Goal: Task Accomplishment & Management: Complete application form

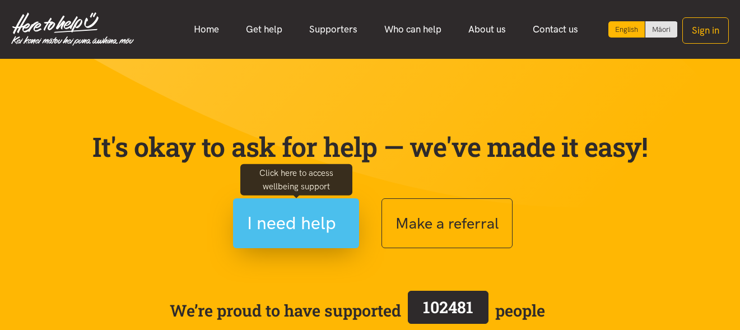
click at [286, 217] on span "I need help" at bounding box center [291, 223] width 89 height 29
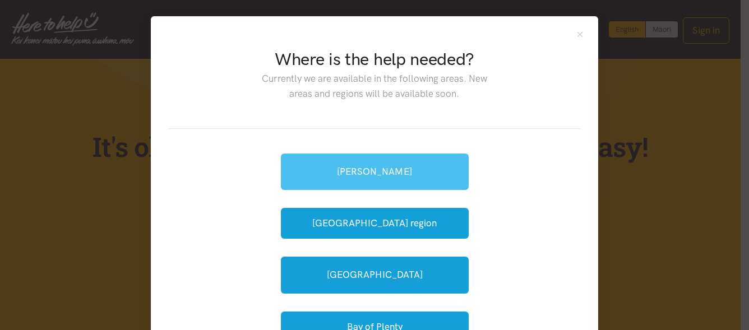
click at [391, 169] on link "[PERSON_NAME]" at bounding box center [375, 172] width 188 height 36
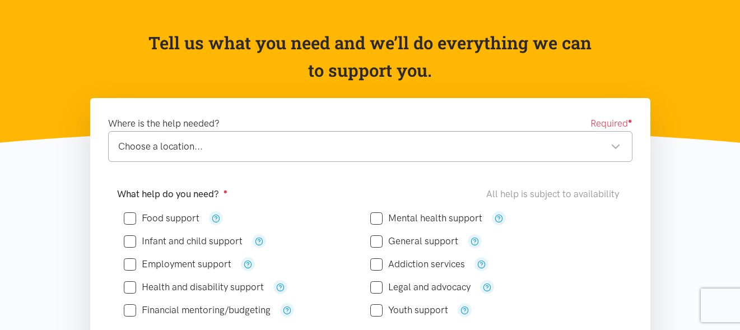
scroll to position [121, 0]
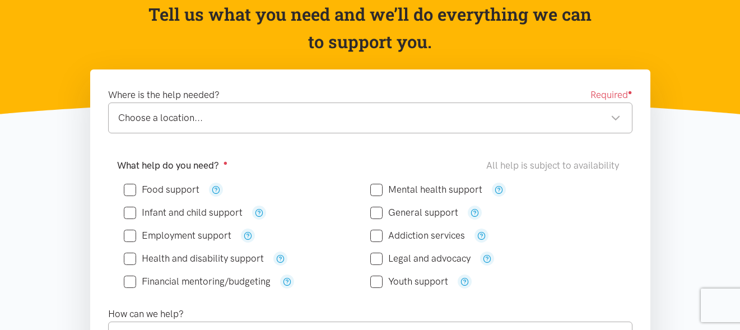
click at [335, 116] on div "Choose a location..." at bounding box center [369, 117] width 503 height 15
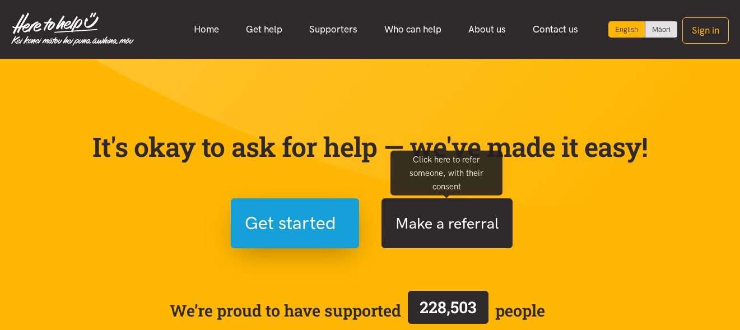
click at [452, 211] on button "Make a referral" at bounding box center [447, 223] width 131 height 50
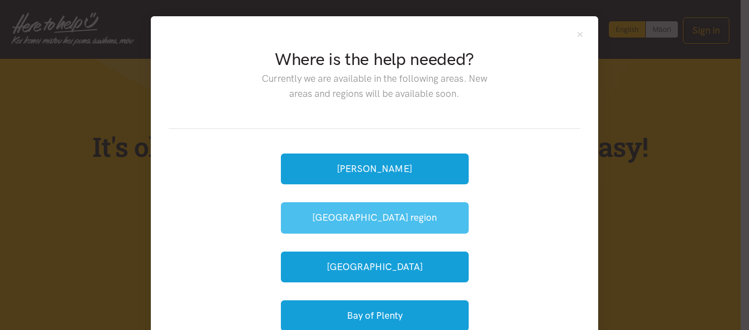
click at [419, 221] on button "[GEOGRAPHIC_DATA] region" at bounding box center [375, 217] width 188 height 31
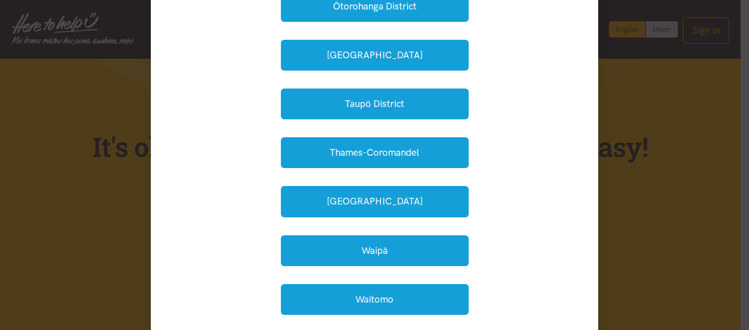
scroll to position [363, 0]
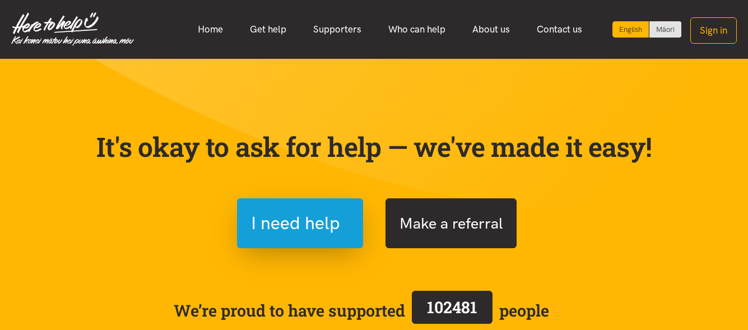
click at [453, 220] on button "Make a referral" at bounding box center [451, 223] width 131 height 50
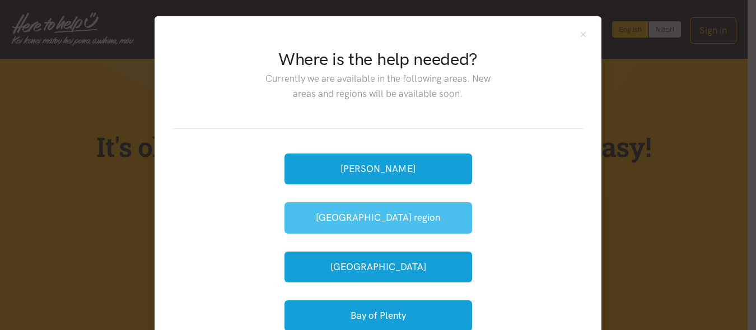
click at [441, 221] on button "[GEOGRAPHIC_DATA] region" at bounding box center [379, 217] width 188 height 31
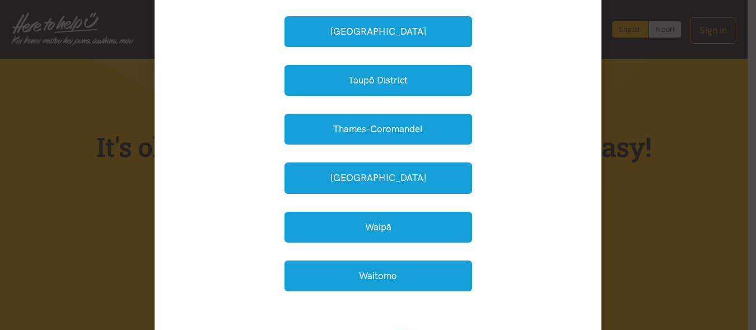
scroll to position [372, 0]
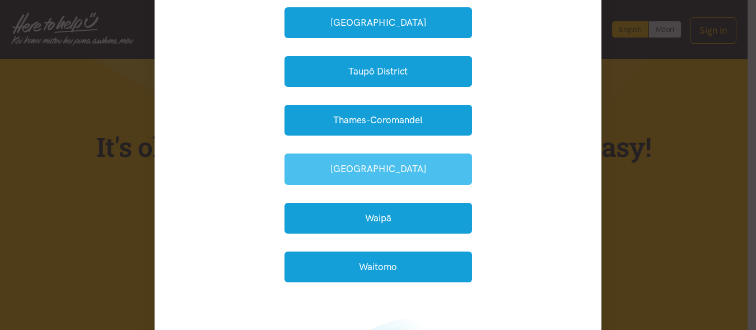
click at [436, 161] on button "Waikato District" at bounding box center [379, 169] width 188 height 31
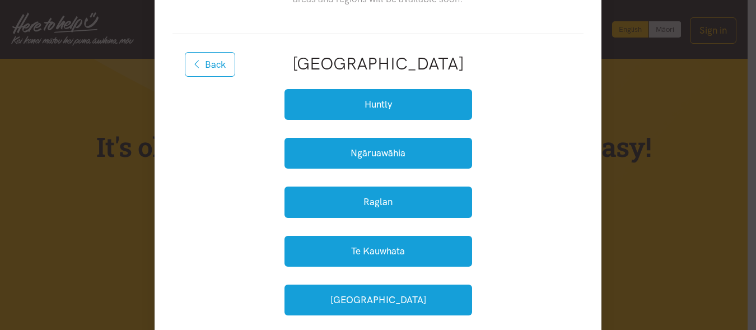
scroll to position [78, 0]
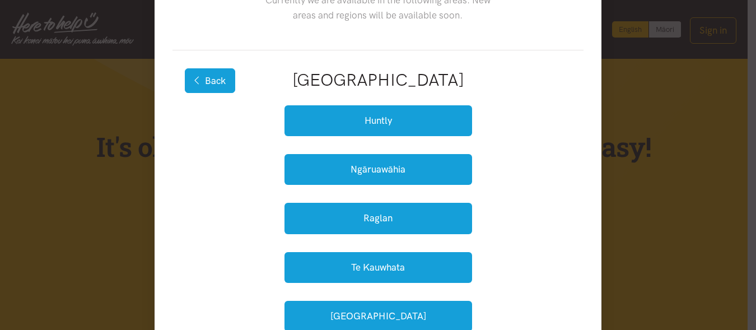
click at [208, 81] on button "Back" at bounding box center [210, 80] width 50 height 25
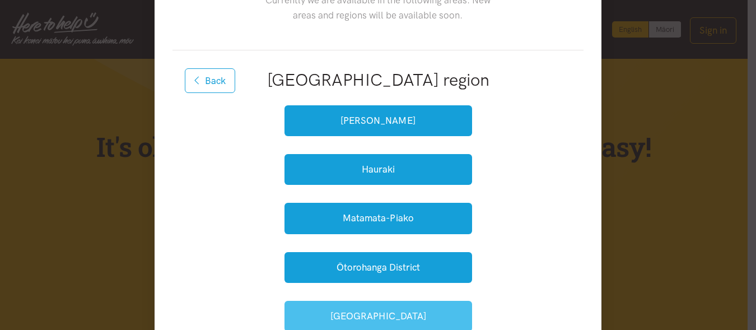
click at [448, 310] on button "South Waikato" at bounding box center [379, 316] width 188 height 31
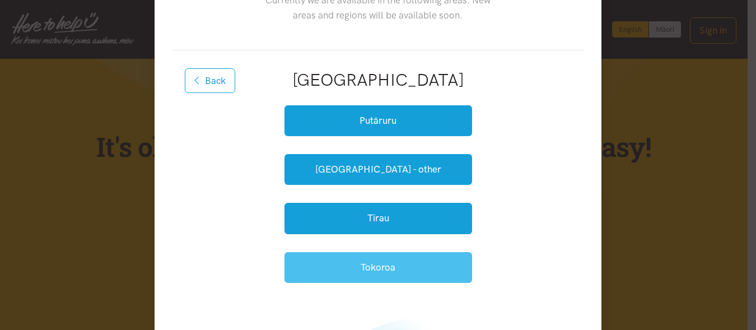
click at [419, 270] on button "Tokoroa" at bounding box center [379, 267] width 188 height 31
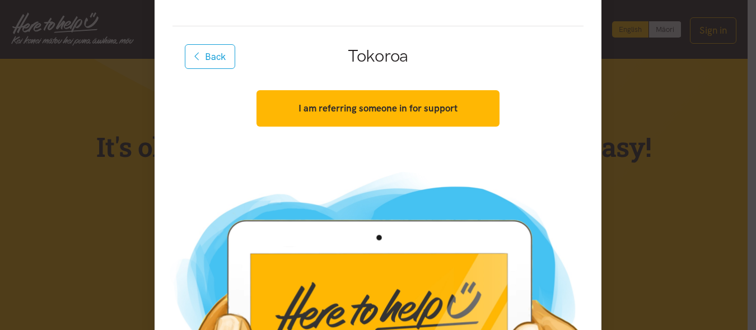
scroll to position [83, 0]
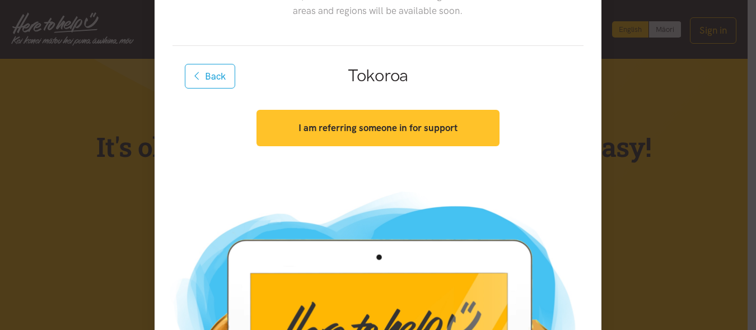
click at [464, 134] on button "I am referring someone in for support" at bounding box center [378, 128] width 243 height 36
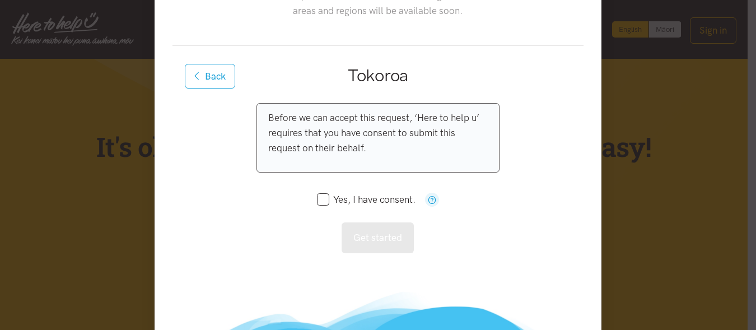
click at [319, 202] on input "Yes, I have consent." at bounding box center [366, 200] width 99 height 10
checkbox input "true"
click at [355, 239] on button "Get started" at bounding box center [378, 237] width 72 height 31
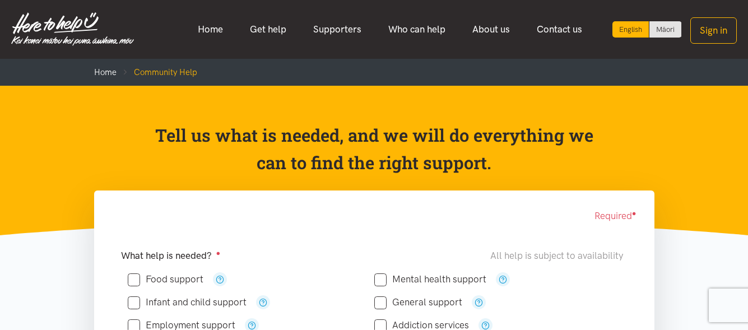
click at [136, 281] on input "Food support" at bounding box center [166, 280] width 76 height 10
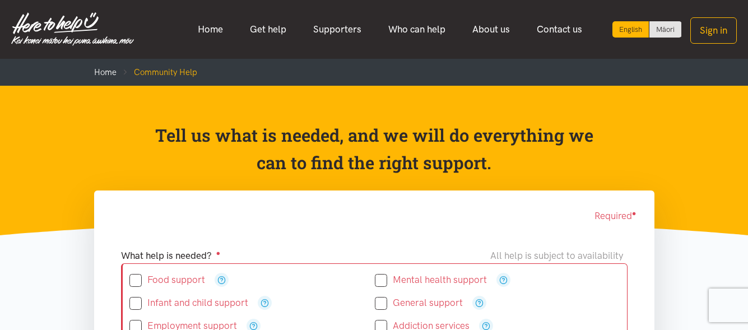
click at [136, 281] on input "Food support" at bounding box center [167, 280] width 76 height 10
checkbox input "true"
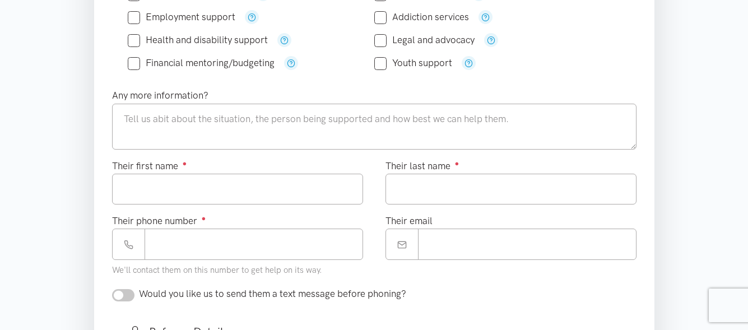
scroll to position [311, 0]
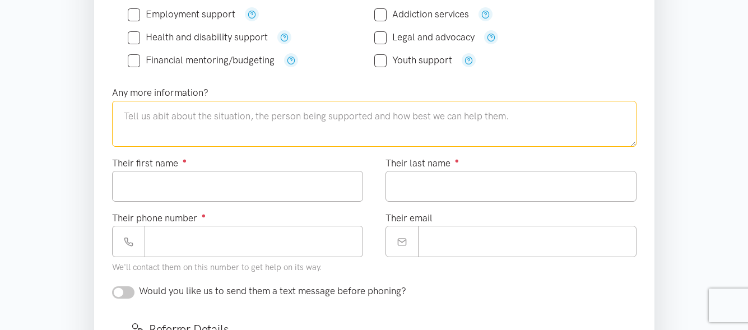
click at [295, 138] on textarea at bounding box center [374, 124] width 524 height 46
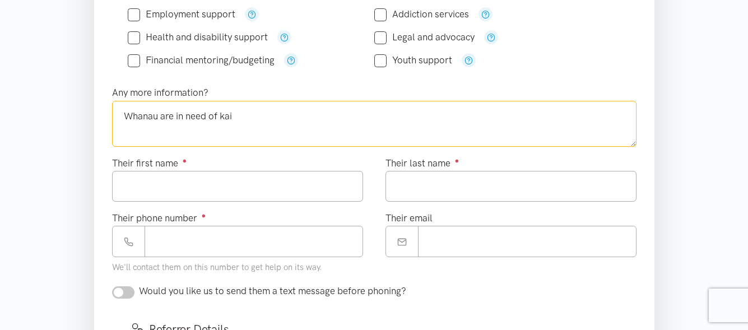
type textarea "Whanau are in need of kai"
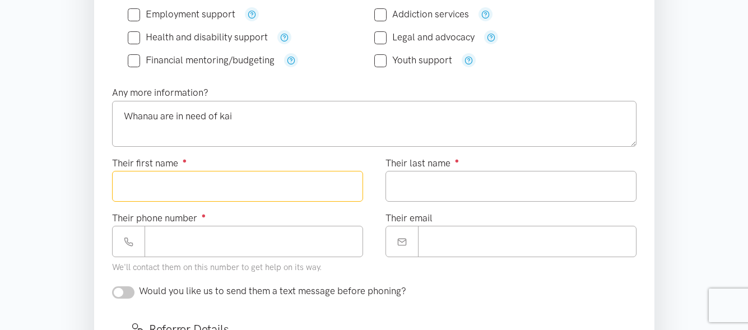
click at [278, 187] on input "Their first name ●" at bounding box center [237, 186] width 251 height 31
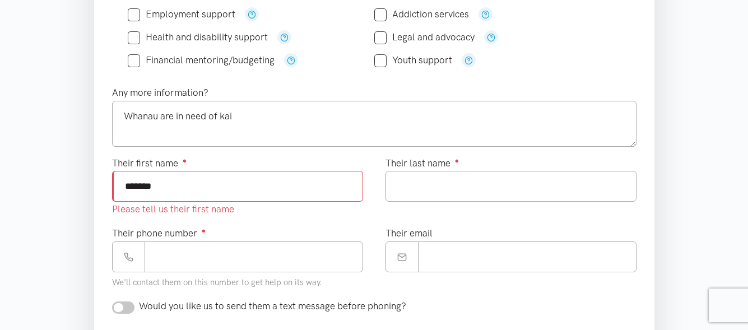
type input "*******"
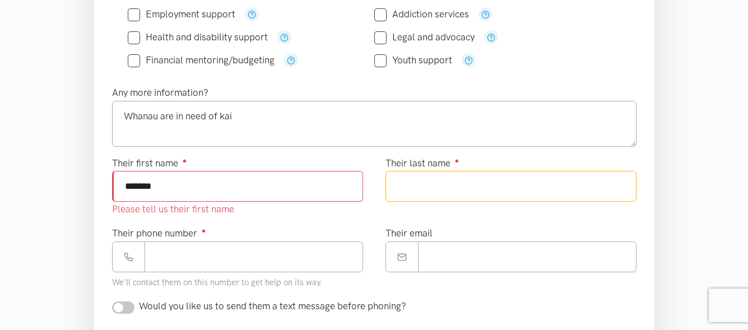
click at [524, 190] on input "Their last name ●" at bounding box center [511, 186] width 251 height 31
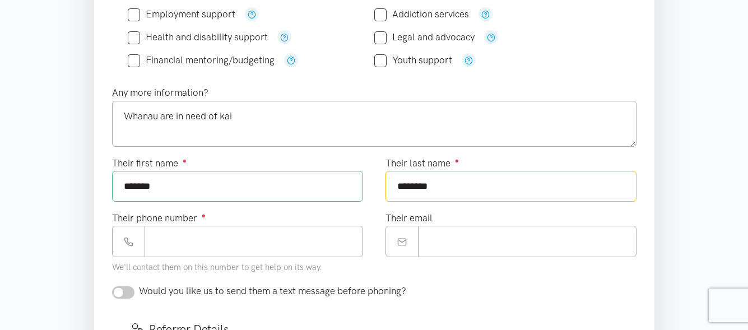
type input "********"
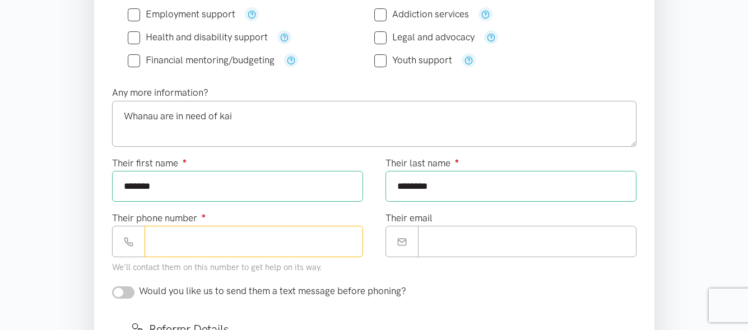
click at [321, 245] on input "Their phone number ●" at bounding box center [254, 241] width 219 height 31
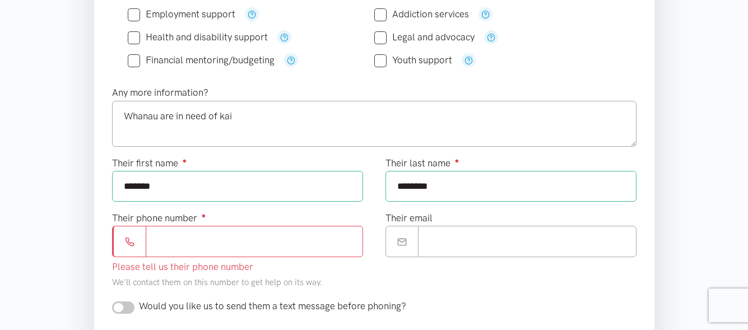
click at [266, 235] on input "Their phone number ●" at bounding box center [254, 241] width 217 height 31
paste input "**********"
type input "**********"
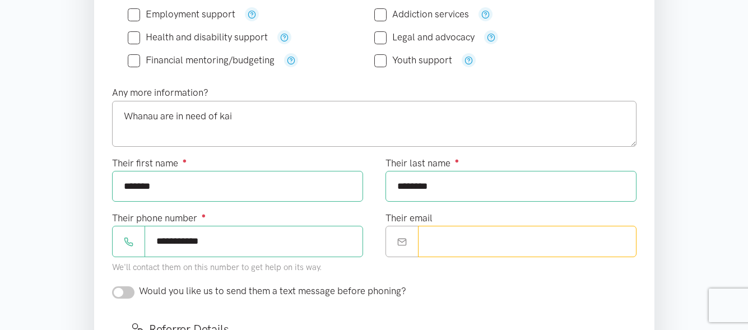
click at [471, 233] on input "Their email" at bounding box center [527, 241] width 219 height 31
type input "**********"
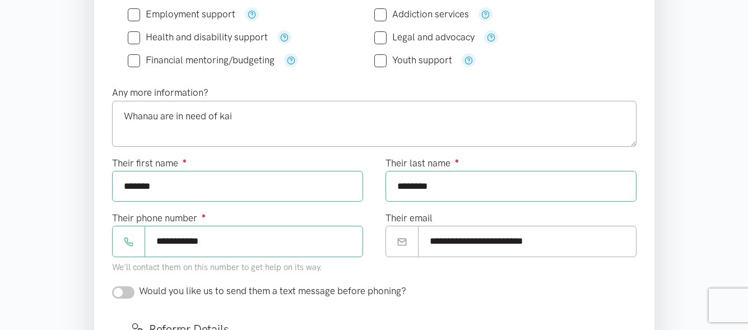
click at [129, 290] on input "checkbox" at bounding box center [123, 292] width 22 height 12
checkbox input "true"
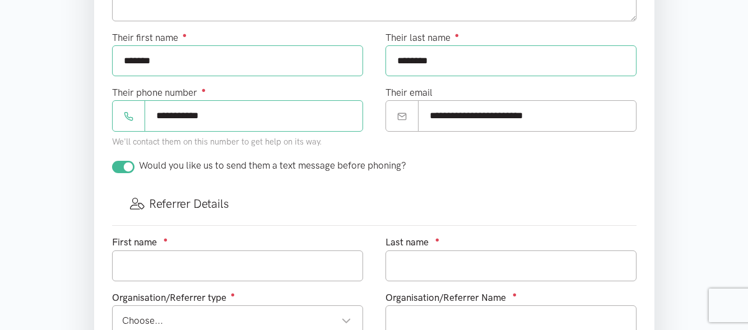
scroll to position [475, 0]
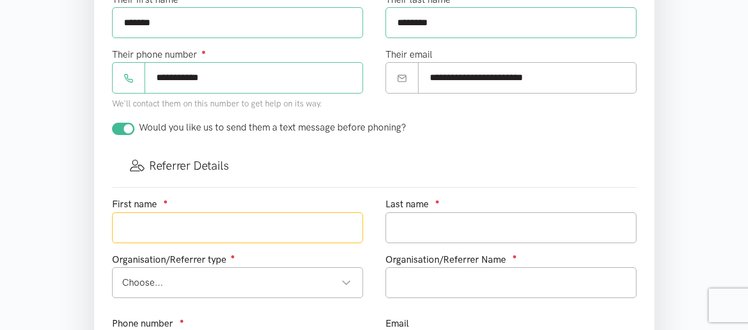
click at [280, 236] on input "text" at bounding box center [237, 227] width 251 height 31
type input "Talia"
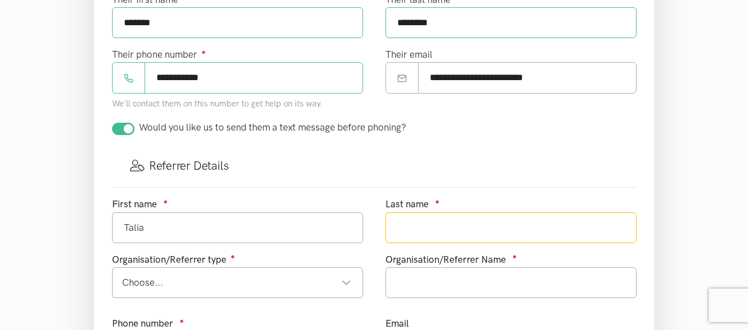
click at [409, 224] on input "text" at bounding box center [511, 227] width 251 height 31
click at [317, 276] on div "Choose..." at bounding box center [236, 282] width 229 height 15
type input "Enoka"
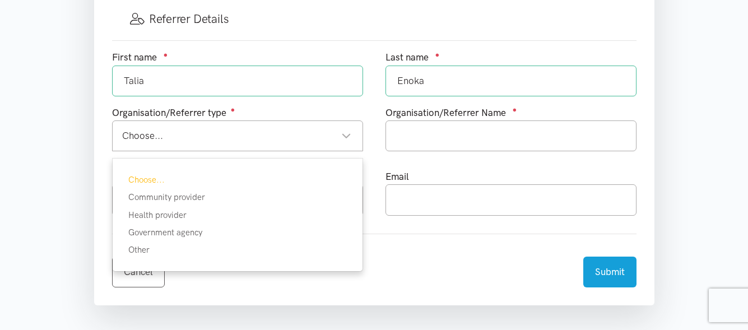
scroll to position [624, 0]
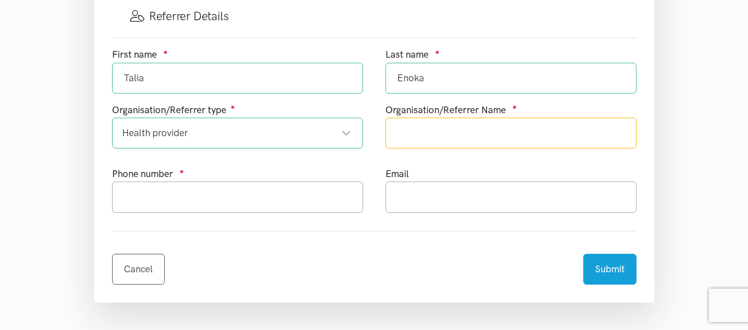
click at [481, 129] on input "text" at bounding box center [511, 133] width 251 height 31
type input "[PERSON_NAME] Charitable Trust"
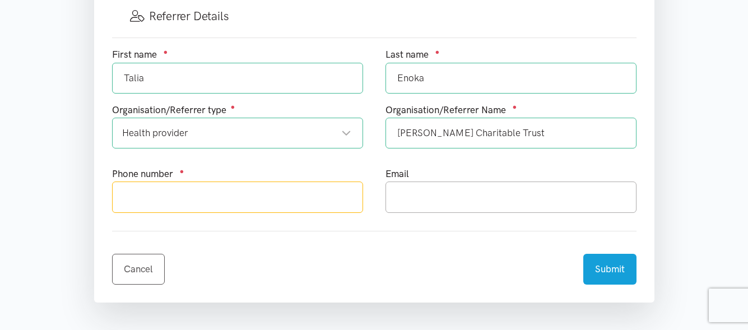
click at [295, 193] on input "text" at bounding box center [237, 197] width 251 height 31
type input "0220305043"
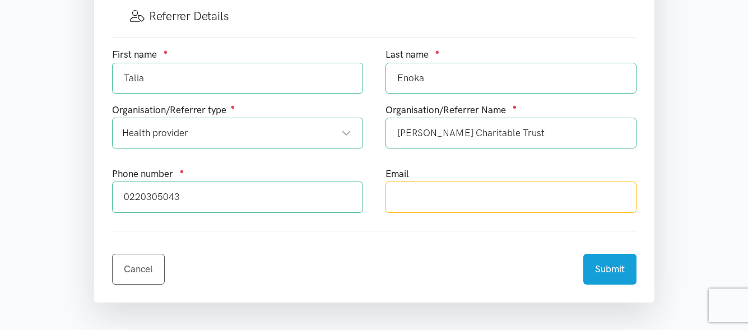
click at [461, 199] on input "text" at bounding box center [511, 197] width 251 height 31
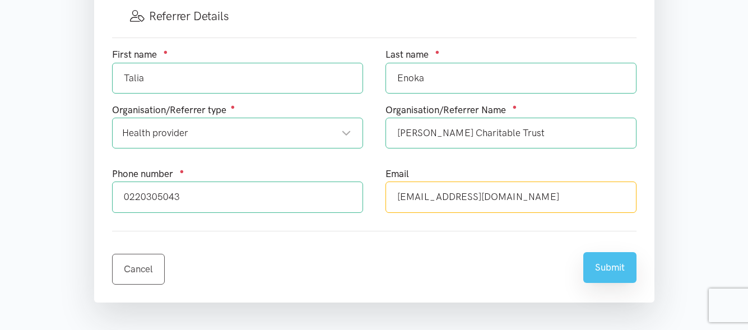
type input "[EMAIL_ADDRESS][DOMAIN_NAME]"
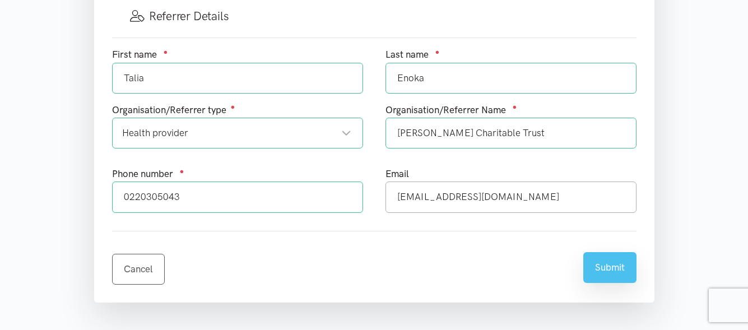
click at [606, 272] on button "Submit" at bounding box center [609, 267] width 53 height 31
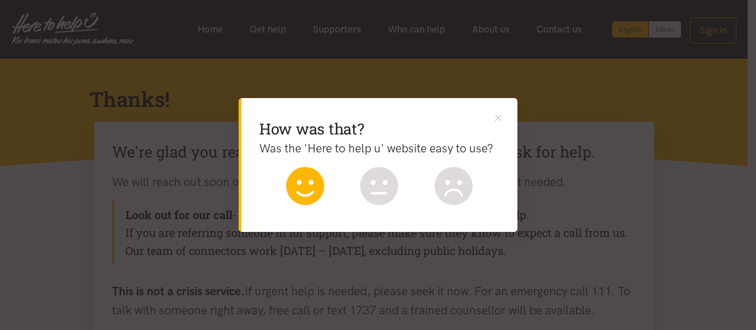
click at [305, 189] on icon at bounding box center [305, 186] width 38 height 38
